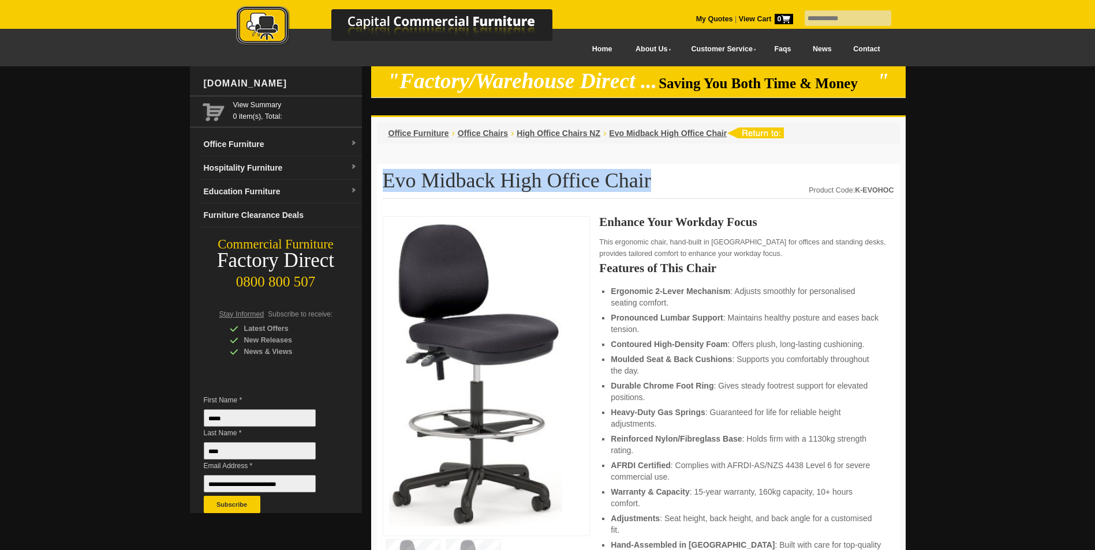
drag, startPoint x: 674, startPoint y: 183, endPoint x: 370, endPoint y: 188, distance: 304.1
copy h1 "Evo Midback High Office Chair"
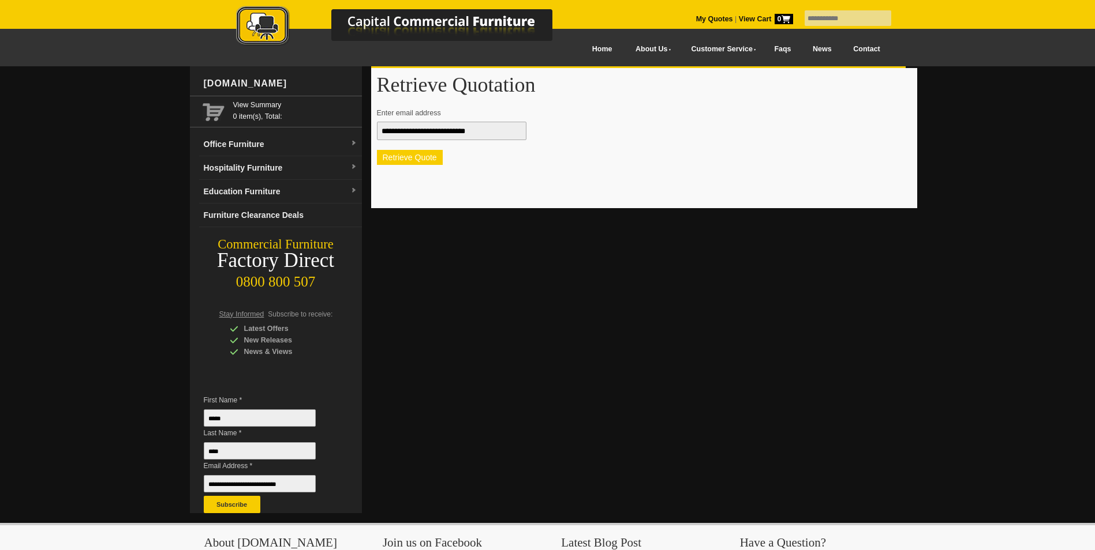
click at [411, 159] on button "Retrieve Quote" at bounding box center [410, 157] width 66 height 15
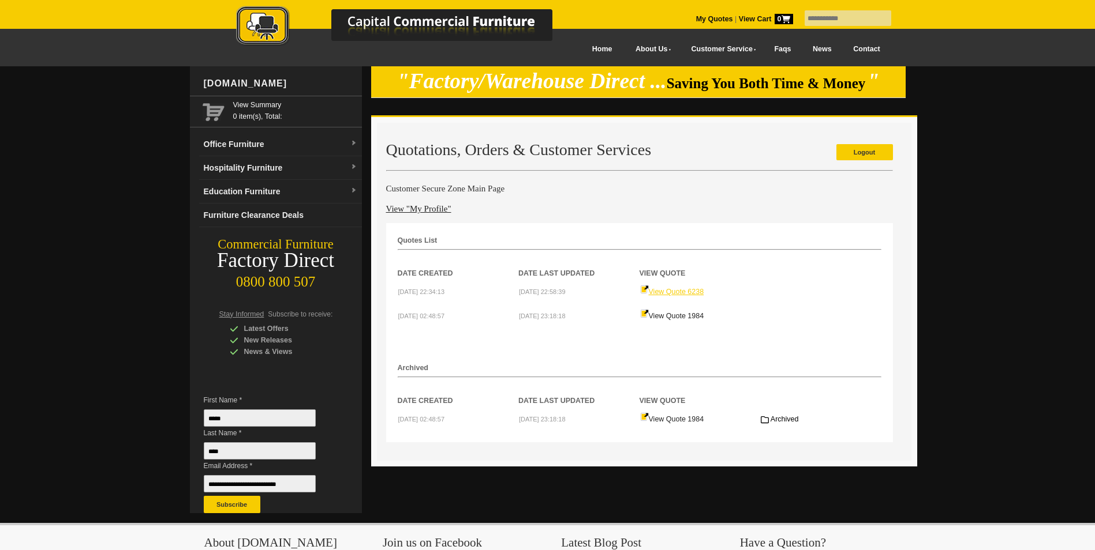
click at [700, 289] on link "View Quote 6238" at bounding box center [672, 292] width 64 height 8
